Goal: Information Seeking & Learning: Learn about a topic

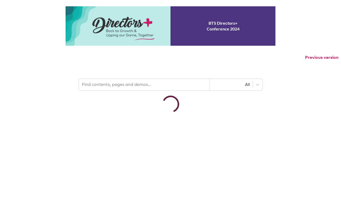
click at [163, 83] on input "text" at bounding box center [144, 85] width 131 height 12
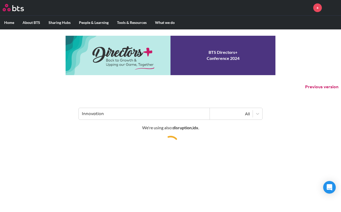
type input "Innovation"
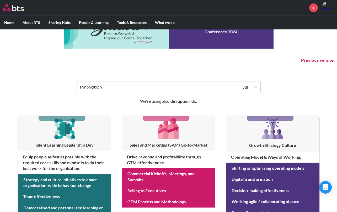
scroll to position [29, 0]
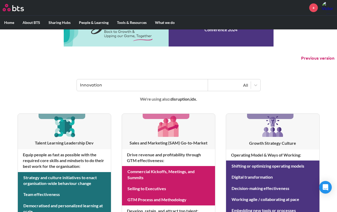
click at [147, 85] on input "Innovation" at bounding box center [142, 85] width 131 height 12
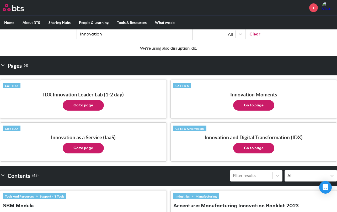
scroll to position [81, 0]
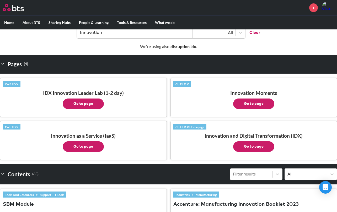
click at [79, 100] on button "Go to page" at bounding box center [83, 103] width 41 height 10
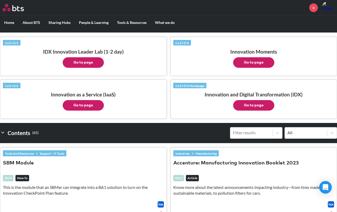
scroll to position [123, 0]
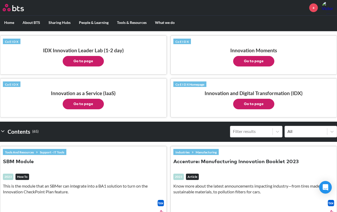
click at [253, 107] on button "Go to page" at bounding box center [253, 104] width 41 height 10
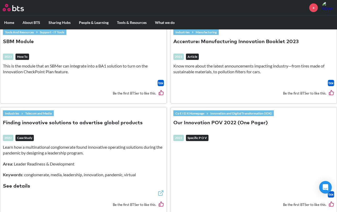
scroll to position [258, 0]
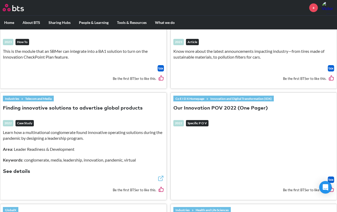
click at [213, 107] on button "Our Innovation POV 2022 (One Pager)" at bounding box center [220, 108] width 94 height 7
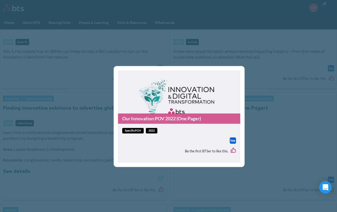
click at [151, 118] on link "Our Innovation POV 2022 (One Pager)" at bounding box center [179, 118] width 122 height 10
click at [281, 56] on div "Our Innovation POV 2022 (One Pager) specificPOV 2022 Be the first BTSer to like…" at bounding box center [168, 106] width 337 height 212
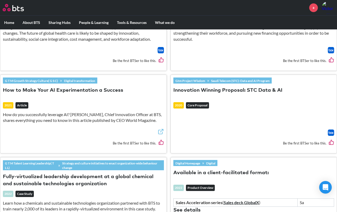
scroll to position [590, 0]
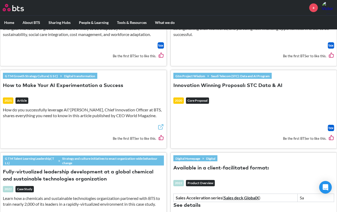
click at [227, 82] on button "Innovation Winning Proposal: STC Data & AI" at bounding box center [227, 85] width 109 height 7
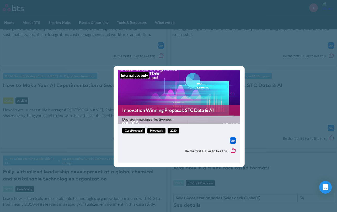
click at [150, 112] on link "Innovation Winning Proposal: STC Data & AI" at bounding box center [179, 110] width 122 height 10
click at [277, 97] on div "Internal use only Innovation Winning Proposal: STC Data & AI Decision-making ef…" at bounding box center [168, 106] width 337 height 212
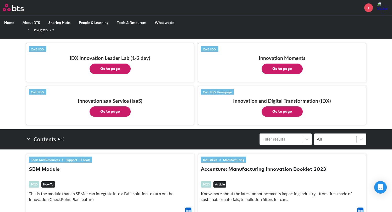
scroll to position [116, 0]
click at [120, 110] on button "Go to page" at bounding box center [110, 111] width 41 height 10
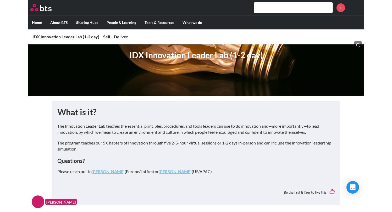
scroll to position [39, 0]
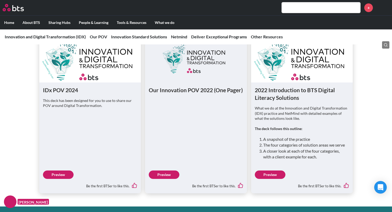
scroll to position [424, 0]
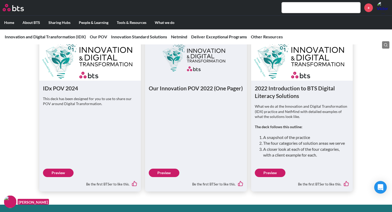
click at [60, 173] on link "Preview" at bounding box center [58, 172] width 31 height 8
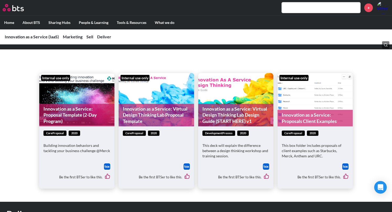
scroll to position [551, 0]
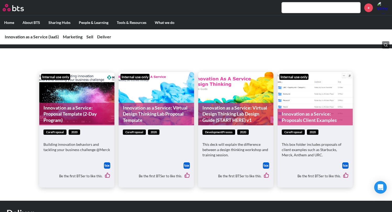
click at [85, 108] on link "Innovation as a Service: Proposal Template (2-Day Program)" at bounding box center [76, 113] width 75 height 23
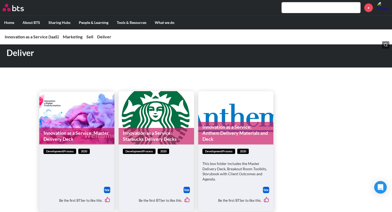
scroll to position [711, 0]
